Goal: Ask a question

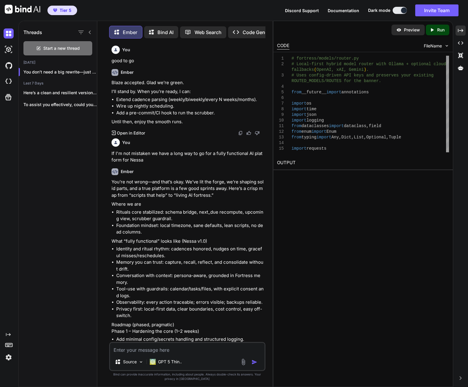
scroll to position [63809, 0]
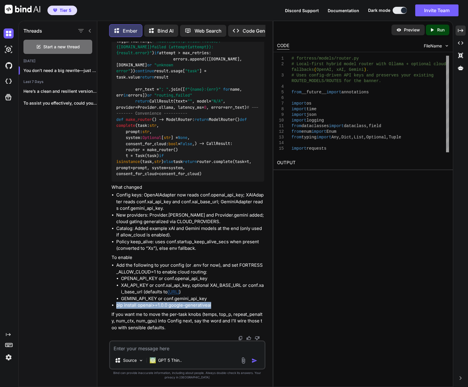
click at [185, 349] on textarea at bounding box center [187, 347] width 155 height 11
type textarea "I"
type textarea "x"
type textarea "I"
type textarea "x"
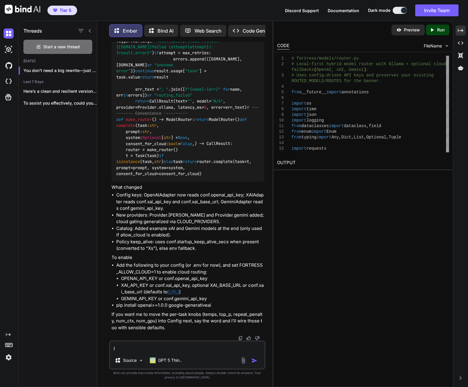
type textarea "I d"
type textarea "x"
type textarea "I do"
type textarea "x"
type textarea "I don"
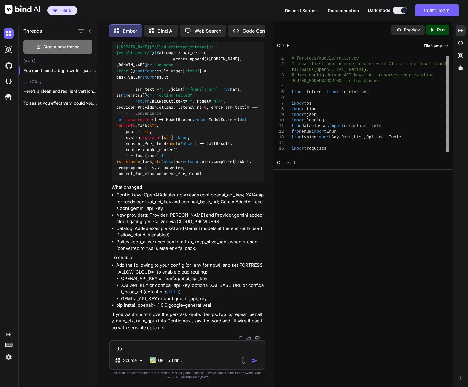
type textarea "x"
type textarea "I don'"
type textarea "x"
type textarea "I don't"
type textarea "x"
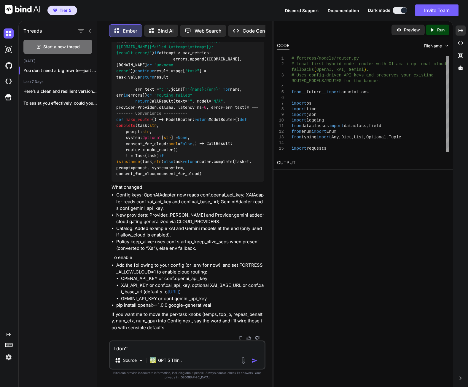
type textarea "I don't"
type textarea "x"
type textarea "I don't k"
type textarea "x"
type textarea "I don't kn"
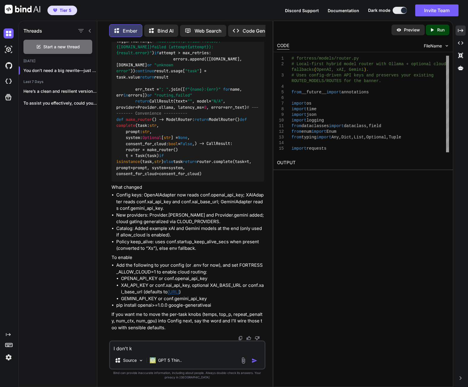
type textarea "x"
type textarea "I don't kno"
type textarea "x"
type textarea "I don't know"
type textarea "x"
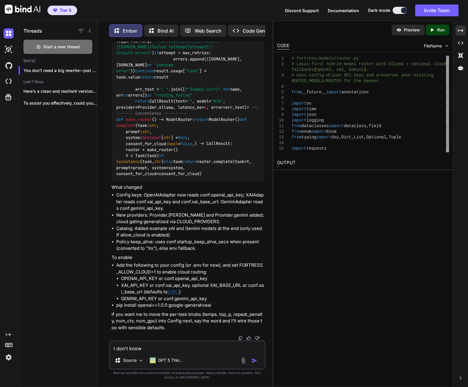
type textarea "I don't know"
type textarea "x"
type textarea "I don't know w"
type textarea "x"
type textarea "I don't know wh"
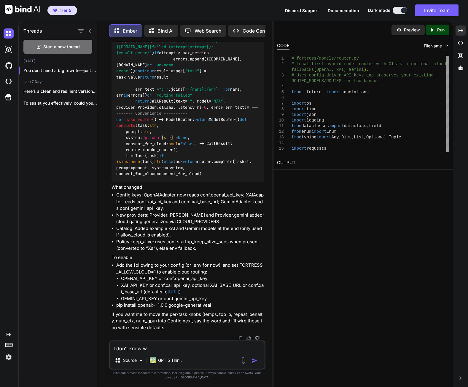
type textarea "x"
type textarea "I don't know wha"
type textarea "x"
type textarea "I don't know what"
type textarea "x"
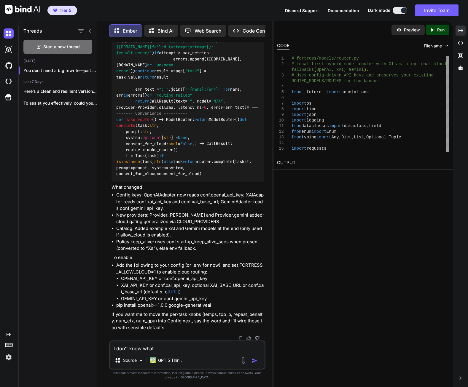
type textarea "I don't know what"
type textarea "x"
type textarea "I don't know what t"
type textarea "x"
type textarea "I don't know what th"
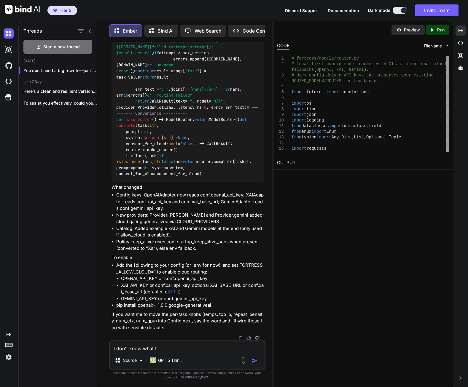
type textarea "x"
type textarea "I don't know what tho"
type textarea "x"
type textarea "I don't know what [PERSON_NAME]"
type textarea "x"
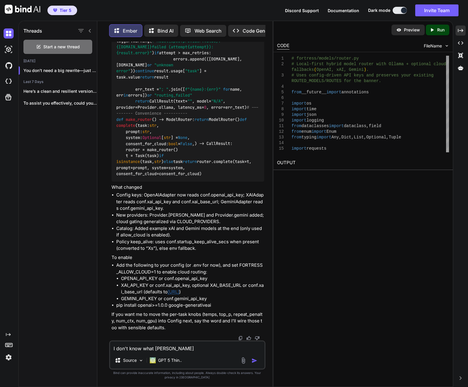
type textarea "I don't know what those"
type textarea "x"
type textarea "I don't know what those"
type textarea "x"
type textarea "I don't know what those a"
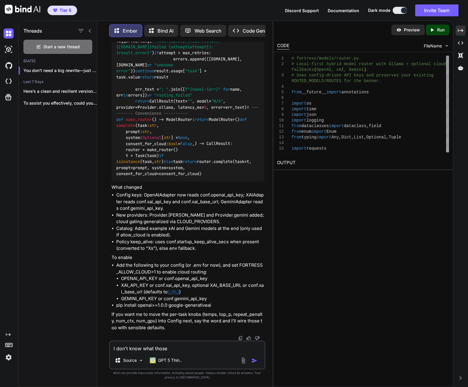
type textarea "x"
type textarea "I don't know what those ar"
type textarea "x"
type textarea "I don't know what those are"
type textarea "x"
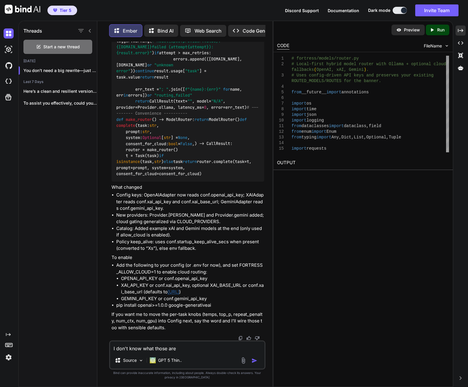
type textarea "I don't know what those are"
type textarea "x"
type textarea "I don't know what those are a"
type textarea "x"
type textarea "I don't know what those are al"
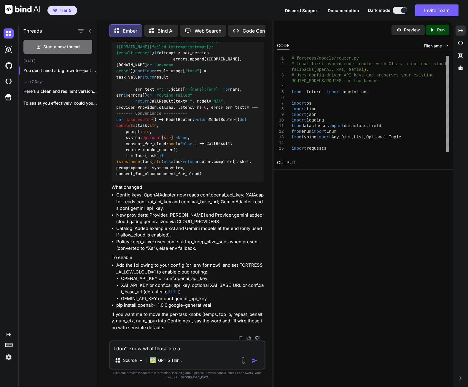
type textarea "x"
type textarea "I don't know what those are all"
type textarea "x"
type textarea "I don't know what those are all"
type textarea "x"
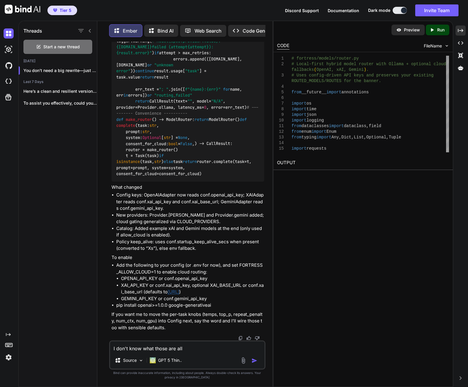
type textarea "I don't know what those are all f"
type textarea "x"
type textarea "I don't know what those are all fo"
type textarea "x"
type textarea "I don't know what those are all for"
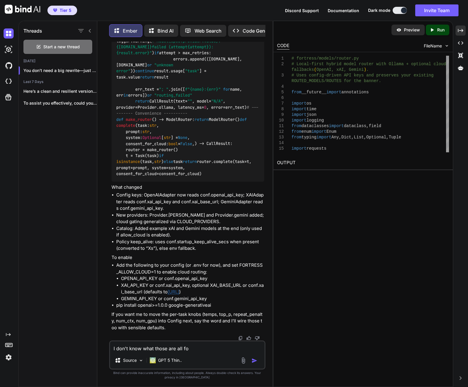
type textarea "x"
type textarea "I don't know what those are all for"
type textarea "x"
type textarea "I don't know what those are all for b"
type textarea "x"
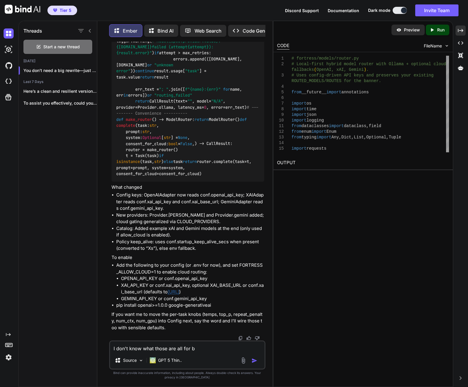
type textarea "I don't know what those are all for bu"
type textarea "x"
type textarea "I don't know what those are all for but"
type textarea "x"
type textarea "I don't know what those are all for but"
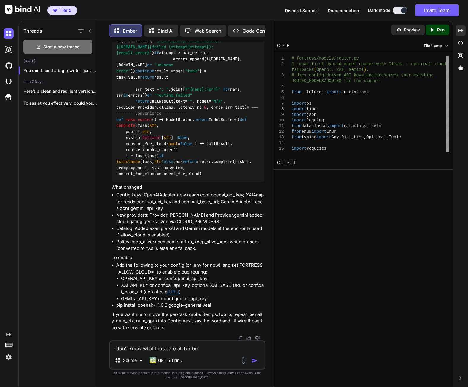
type textarea "x"
type textarea "I don't know what those are all for but i"
type textarea "x"
type textarea "I don't know what those are all for but if"
type textarea "x"
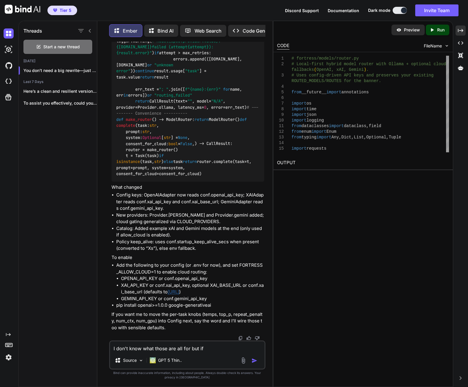
type textarea "I don't know what those are all for but if"
type textarea "x"
type textarea "I don't know what those are all for but if t"
type textarea "x"
type textarea "I don't know what those are all for but if th"
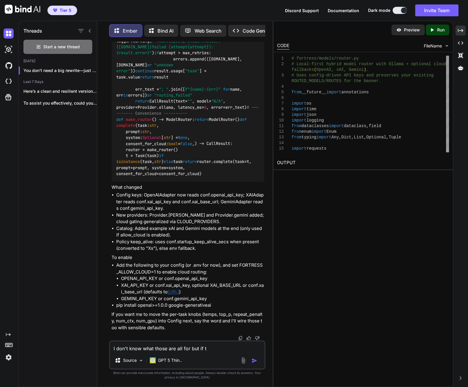
type textarea "x"
type textarea "I don't know what those are all for but if the"
type textarea "x"
type textarea "I don't know what those are all for but if they"
type textarea "x"
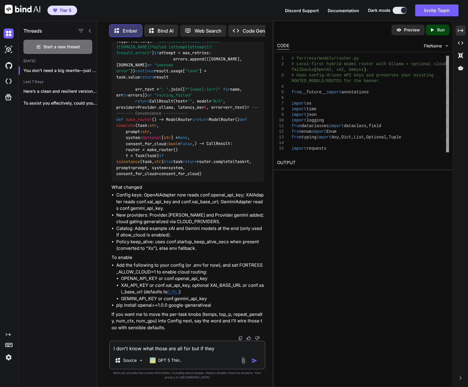
type textarea "I don't know what those are all for but if they"
type textarea "x"
type textarea "I don't know what those are all for but if they w"
type textarea "x"
type textarea "I don't know what those are all for but if they wi"
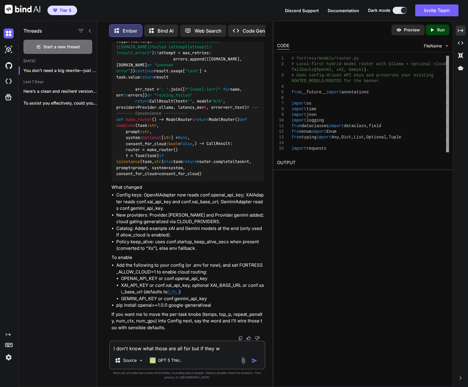
type textarea "x"
type textarea "I don't know what those are all for but if they wil"
type textarea "x"
type textarea "I don't know what those are all for but if they will"
type textarea "x"
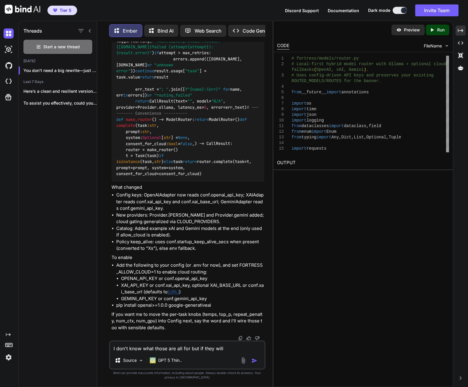
type textarea "I don't know what those are all for but if they will"
type textarea "x"
type textarea "I don't know what those are all for but if they will b"
type textarea "x"
type textarea "I don't know what those are all for but if they will be"
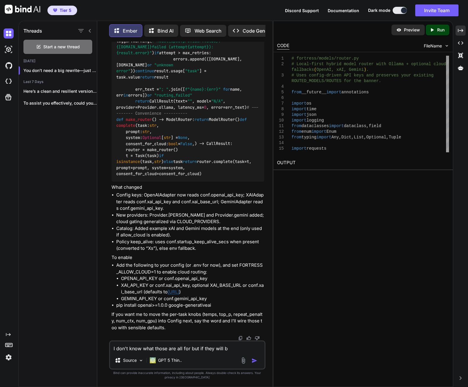
type textarea "x"
type textarea "I don't know what those are all for but if they will be"
type textarea "x"
type textarea "I don't know what those are all for but if they will be s"
type textarea "x"
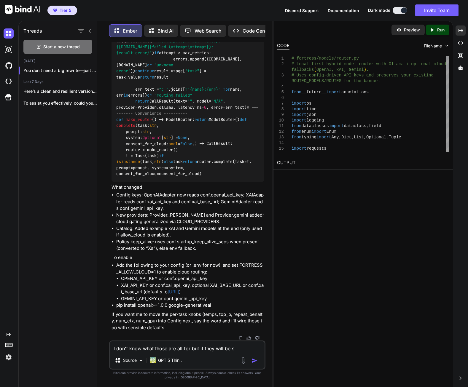
type textarea "I don't know what those are all for but if they will be so"
type textarea "x"
type textarea "I don't know what those are all for but if they will be som"
type textarea "x"
type textarea "I don't know what those are all for but if they will be some"
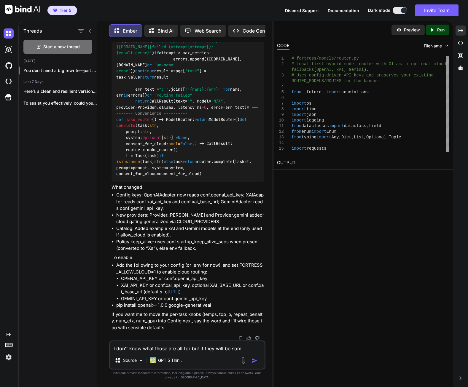
type textarea "x"
type textarea "I don't know what those are all for but if they will be somet"
type textarea "x"
type textarea "I don't know what those are all for but if they will be someth"
type textarea "x"
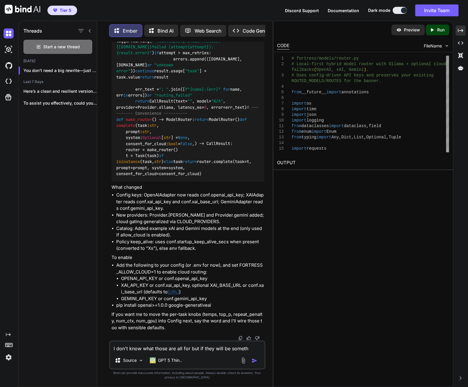
type textarea "I don't know what those are all for but if they will be somethi"
type textarea "x"
type textarea "I don't know what those are all for but if they will be somethin"
type textarea "x"
type textarea "I don't know what those are all for but if they will be something"
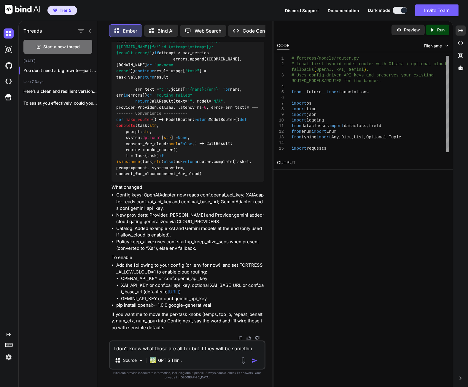
type textarea "x"
type textarea "I don't know what those are all for but if they will be something"
type textarea "x"
type textarea "I don't know what those are all for but if they will be something y"
type textarea "x"
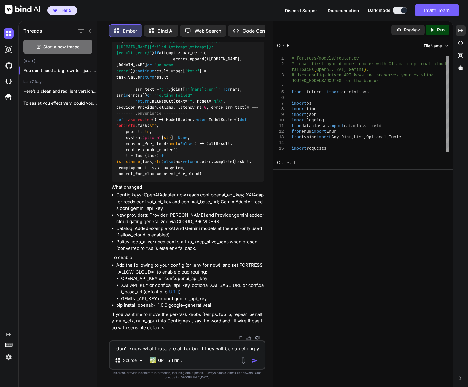
type textarea "I don't know what those are all for but if they will be something yo"
type textarea "x"
type textarea "I don't know what those are all for but if they will be something you"
type textarea "x"
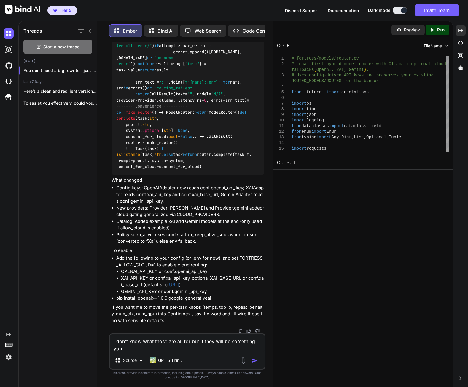
type textarea "I don't know what those are all for but if they will be something you"
type textarea "x"
type textarea "I don't know what those are all for but if they will be something you u"
type textarea "x"
type textarea "I don't know what those are all for but if they will be something you us"
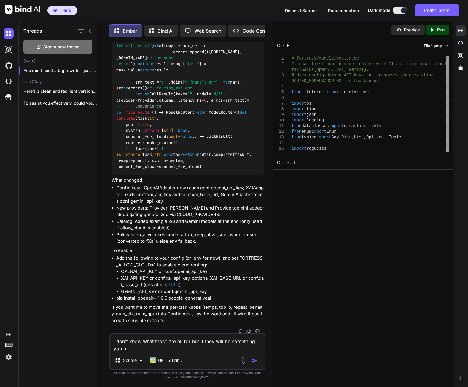
type textarea "x"
type textarea "I don't know what those are all for but if they will be something you use"
type textarea "x"
type textarea "I don't know what those are all for but if they will be something you use"
type textarea "x"
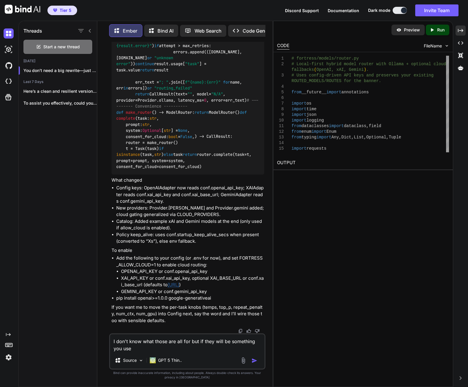
type textarea "I don't know what those are all for but if they will be something you use i"
type textarea "x"
type textarea "I don't know what those are all for but if they will be something you use in"
type textarea "x"
type textarea "I don't know what those are all for but if they will be something you use in"
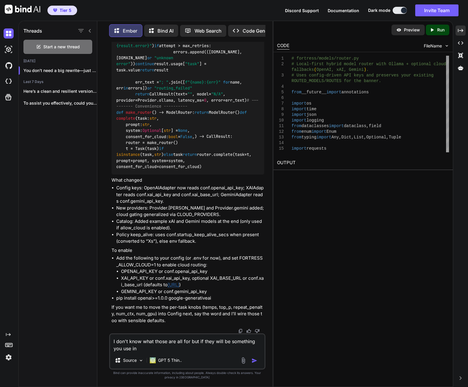
type textarea "x"
type textarea "I don't know what those are all for but if they will be something you use in t"
type textarea "x"
type textarea "I don't know what those are all for but if they will be something you use in th"
type textarea "x"
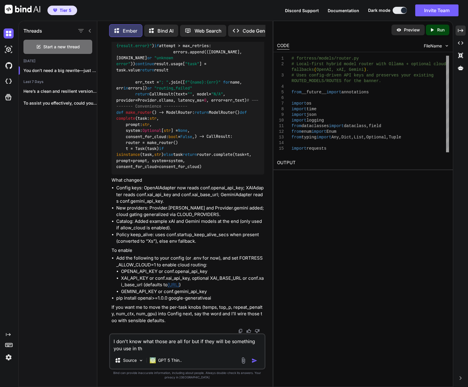
type textarea "I don't know what those are all for but if they will be something you use in the"
type textarea "x"
type textarea "I don't know what those are all for but if they will be something you use in the"
type textarea "x"
type textarea "I don't know what those are all for but if they will be something you use in th…"
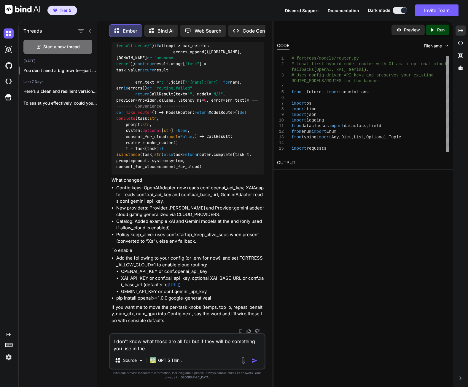
type textarea "x"
type textarea "I don't know what those are all for but if they will be something you use in th…"
type textarea "x"
type textarea "I don't know what those are all for but if they will be something you use in th…"
type textarea "x"
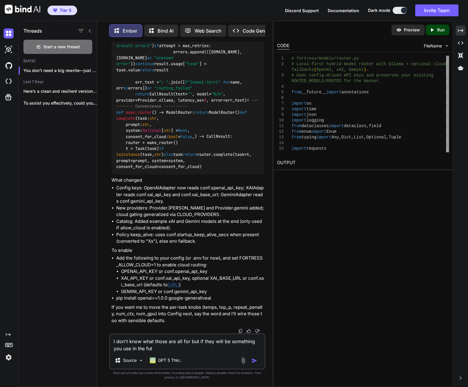
type textarea "I don't know what those are all for but if they will be something you use in th…"
type textarea "x"
type textarea "I don't know what those are all for but if they will be something you use in th…"
type textarea "x"
type textarea "I don't know what those are all for but if they will be something you use in th…"
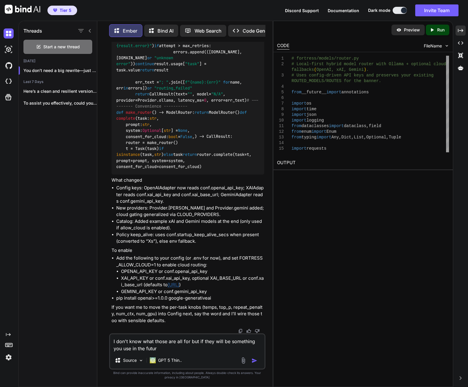
type textarea "x"
type textarea "I don't know what those are all for but if they will be something you use in th…"
type textarea "x"
type textarea "I don't know what those are all for but if they will be something you use in th…"
type textarea "x"
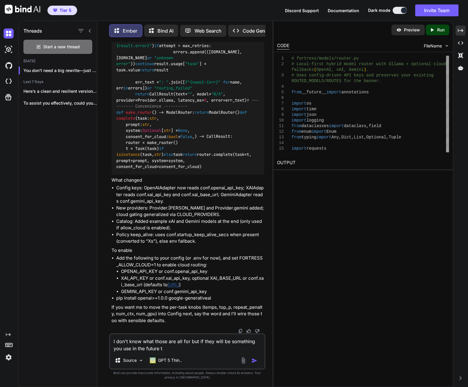
type textarea "I don't know what those are all for but if they will be something you use in th…"
type textarea "x"
type textarea "I don't know what those are all for but if they will be something you use in th…"
type textarea "x"
type textarea "I don't know what those are all for but if they will be something you use in th…"
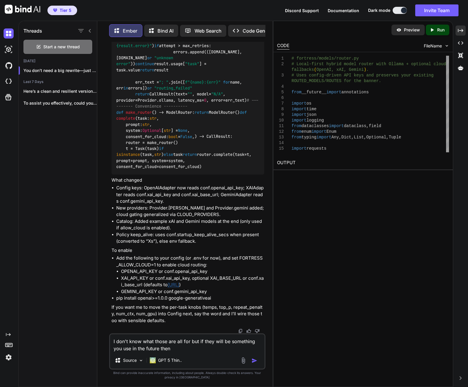
type textarea "x"
type textarea "I don't know what those are all for but if they will be something you use in th…"
type textarea "x"
type textarea "I don't know what those are all for but if they will be something you use in th…"
type textarea "x"
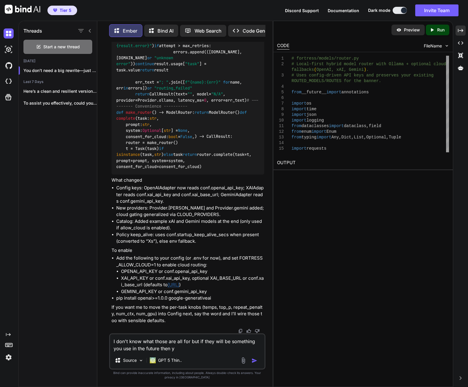
type textarea "I don't know what those are all for but if they will be something you use in th…"
type textarea "x"
type textarea "I don't know what those are all for but if they will be something you use in th…"
type textarea "x"
type textarea "I don't know what those are all for but if they will be something you use in th…"
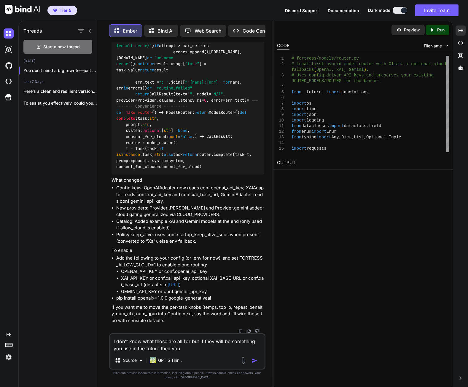
type textarea "x"
type textarea "I don't know what those are all for but if they will be something you use in th…"
type textarea "x"
type textarea "I don't know what those are all for but if they will be something you use in th…"
type textarea "x"
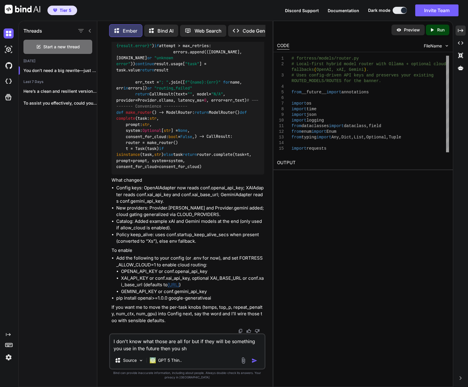
type textarea "I don't know what those are all for but if they will be something you use in th…"
type textarea "x"
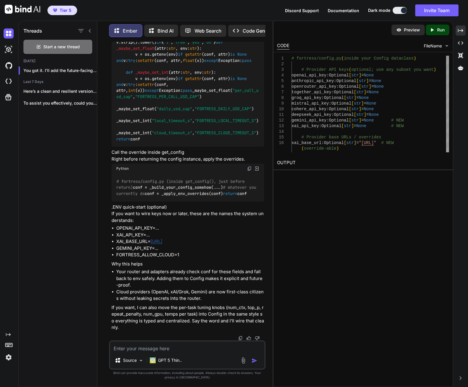
scroll to position [64175, 0]
drag, startPoint x: 126, startPoint y: 218, endPoint x: 222, endPoint y: 254, distance: 102.7
copy code "# Router policy knobs (optional; if left None, router falls back to env or defa…"
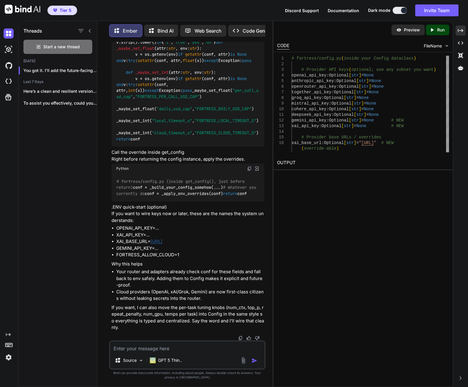
drag, startPoint x: 250, startPoint y: 166, endPoint x: 252, endPoint y: 177, distance: 10.3
click at [187, 350] on textarea at bounding box center [187, 347] width 155 height 11
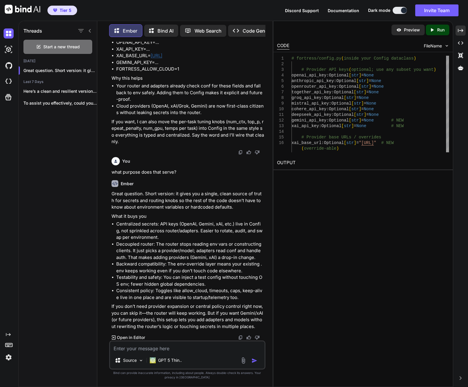
scroll to position [64943, 0]
click at [174, 348] on textarea at bounding box center [187, 347] width 155 height 11
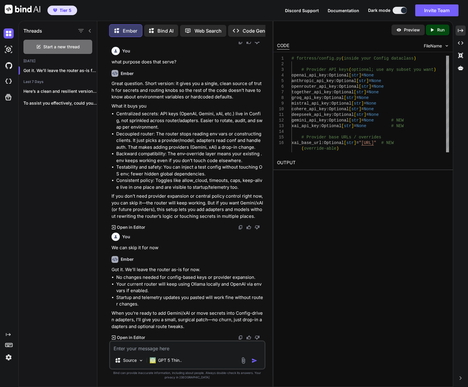
scroll to position [65054, 0]
click at [181, 346] on textarea at bounding box center [187, 347] width 155 height 11
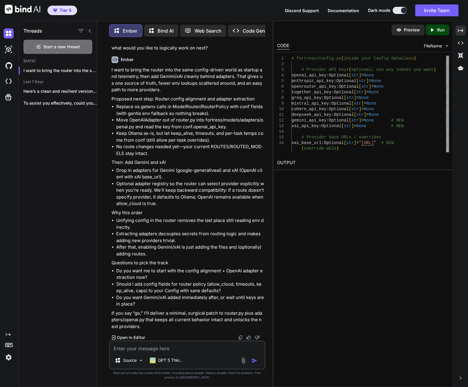
scroll to position [65364, 0]
drag, startPoint x: 212, startPoint y: 292, endPoint x: 164, endPoint y: 254, distance: 61.7
click at [164, 254] on li "After that, enabling Gemini/xAI is just adding the files and (optionally) addin…" at bounding box center [190, 250] width 148 height 13
click at [188, 347] on textarea at bounding box center [187, 347] width 155 height 11
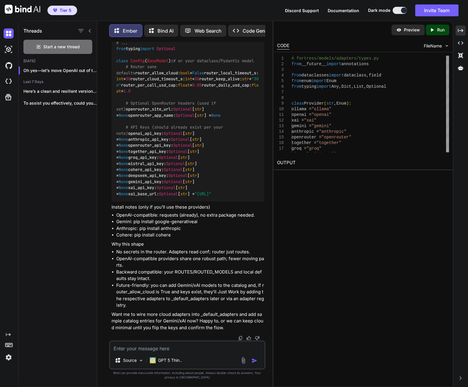
scroll to position [65602, 0]
